Goal: Information Seeking & Learning: Find specific page/section

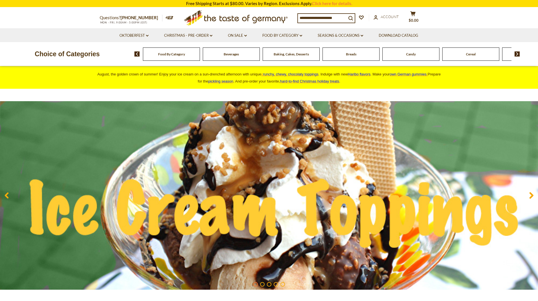
click at [517, 53] on img at bounding box center [517, 53] width 5 height 5
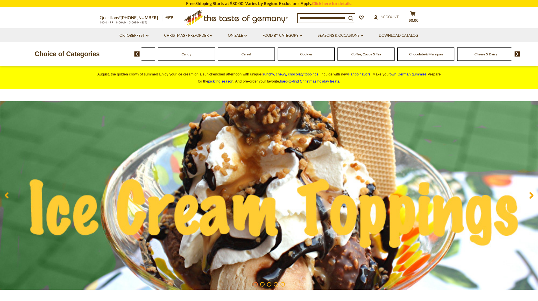
click at [517, 53] on img at bounding box center [517, 53] width 5 height 5
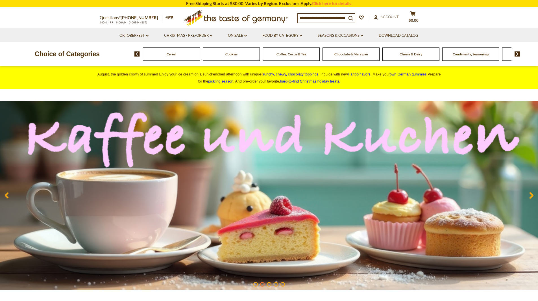
click at [517, 55] on img at bounding box center [517, 53] width 5 height 5
click at [517, 52] on img at bounding box center [517, 53] width 5 height 5
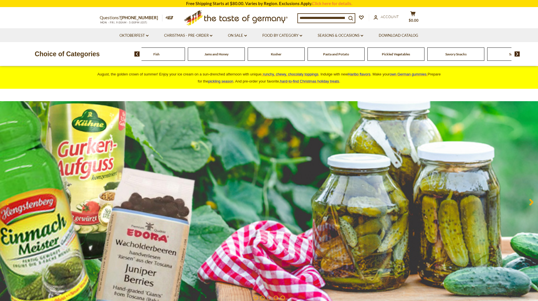
click at [393, 55] on span "Pickled Vegetables" at bounding box center [396, 54] width 28 height 4
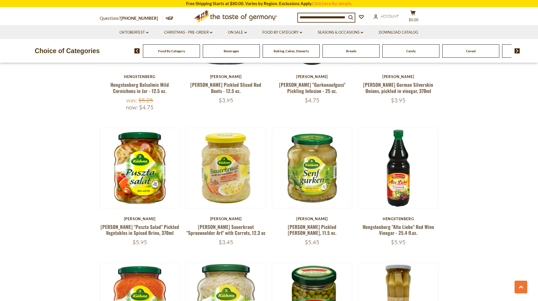
scroll to position [1017, 0]
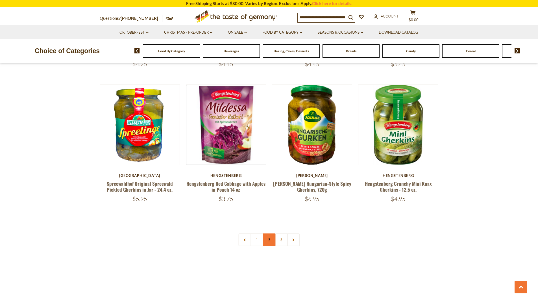
click at [271, 238] on link "2" at bounding box center [269, 239] width 13 height 13
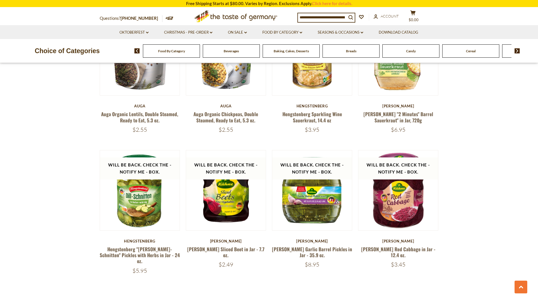
scroll to position [1283, 0]
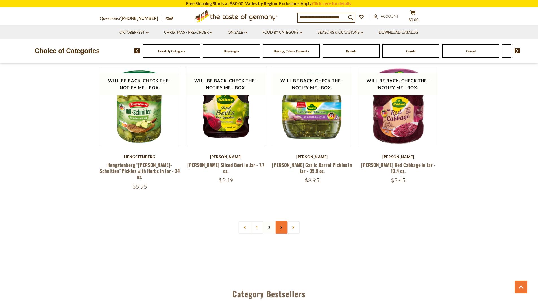
click at [280, 222] on link "3" at bounding box center [281, 227] width 13 height 13
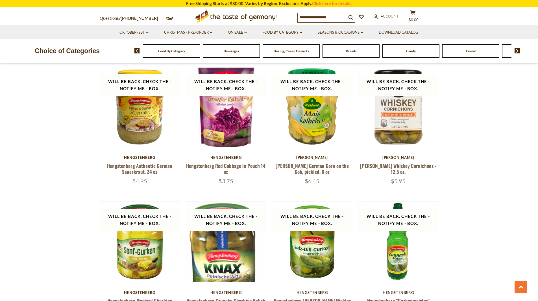
scroll to position [520, 0]
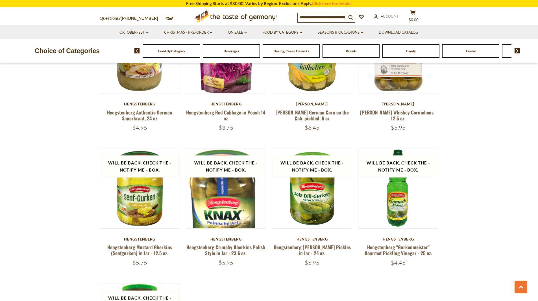
click at [138, 52] on img at bounding box center [136, 50] width 5 height 5
click at [136, 50] on img at bounding box center [136, 50] width 5 height 5
click at [168, 50] on span "Food By Category" at bounding box center [171, 51] width 27 height 4
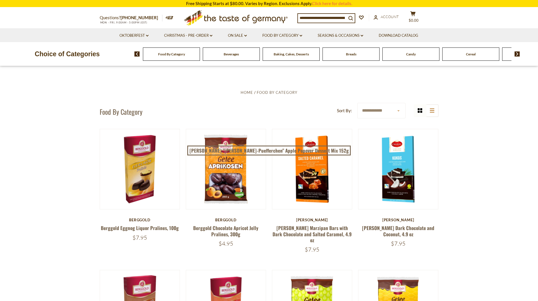
click at [518, 54] on img at bounding box center [517, 53] width 5 height 5
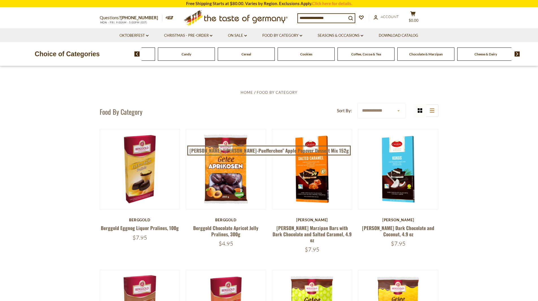
click at [518, 54] on img at bounding box center [517, 53] width 5 height 5
click at [252, 52] on span "Condiments, Seasonings" at bounding box center [246, 54] width 36 height 4
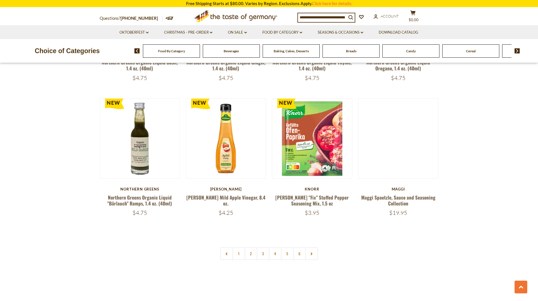
scroll to position [1327, 0]
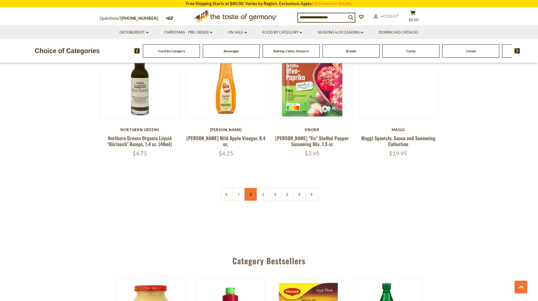
click at [249, 188] on link "2" at bounding box center [251, 194] width 13 height 13
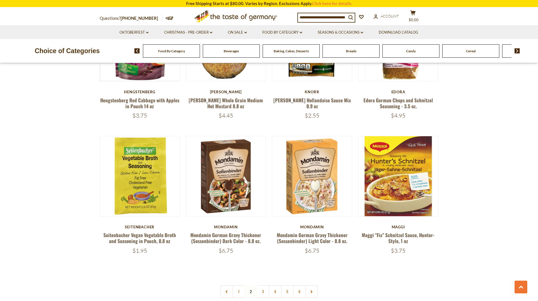
scroll to position [1311, 0]
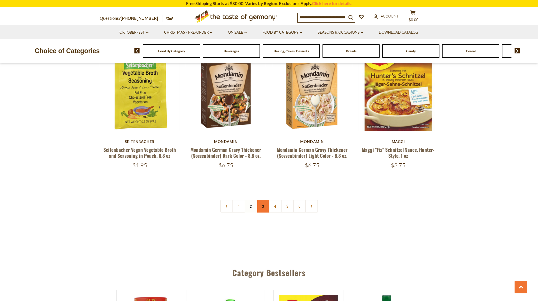
click at [263, 200] on link "3" at bounding box center [263, 206] width 13 height 13
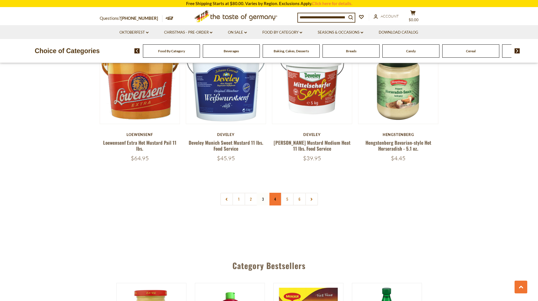
click at [275, 193] on link "4" at bounding box center [275, 199] width 13 height 13
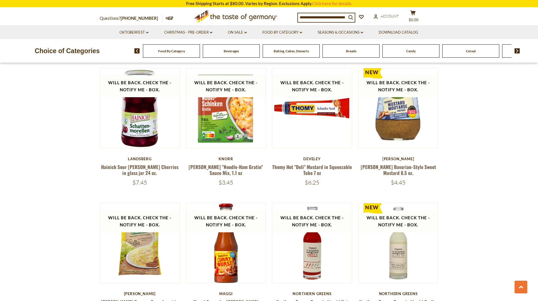
scroll to position [1057, 0]
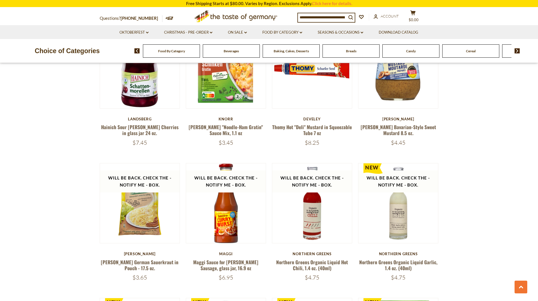
click at [318, 16] on input at bounding box center [322, 17] width 49 height 8
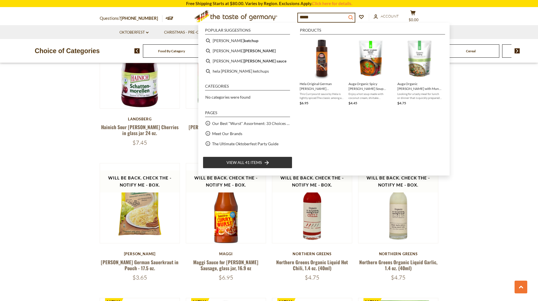
type input "*****"
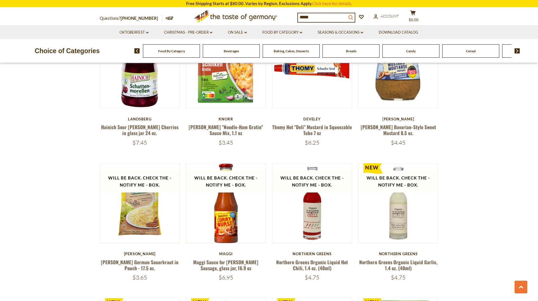
click at [353, 15] on icon "submit" at bounding box center [350, 17] width 5 height 5
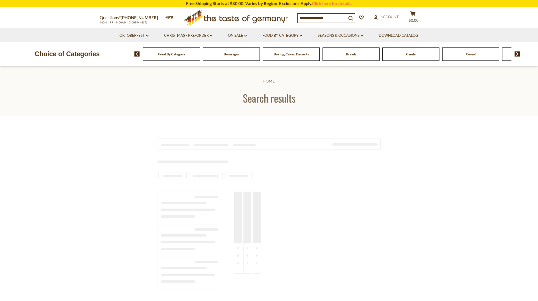
type input "*****"
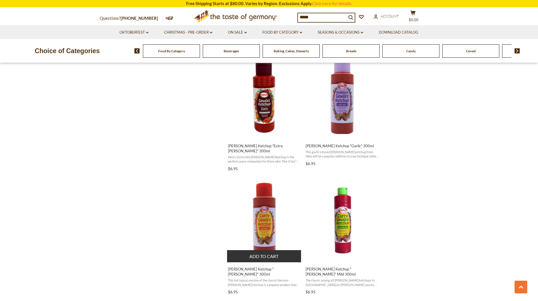
scroll to position [876, 0]
